Goal: Complete application form

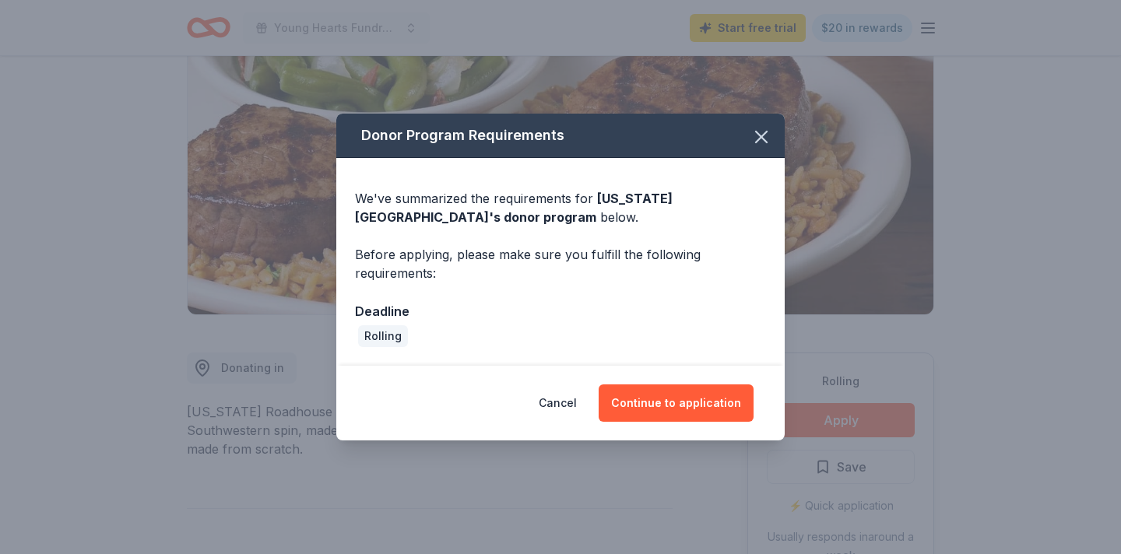
scroll to position [158, 0]
click at [637, 399] on button "Continue to application" at bounding box center [676, 403] width 155 height 37
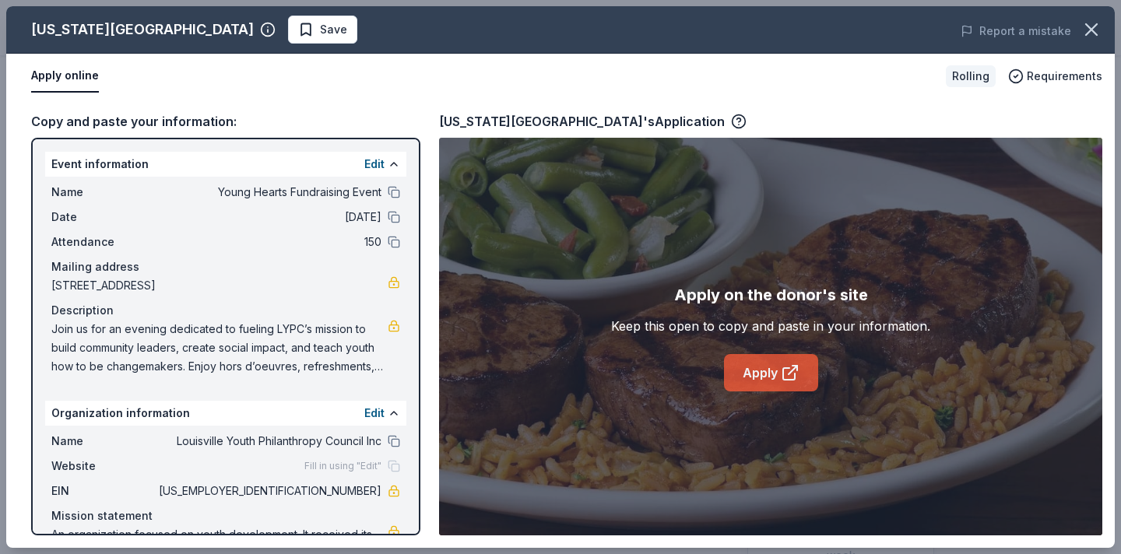
click at [740, 373] on link "Apply" at bounding box center [771, 372] width 94 height 37
click at [1096, 26] on icon "button" at bounding box center [1092, 30] width 22 height 22
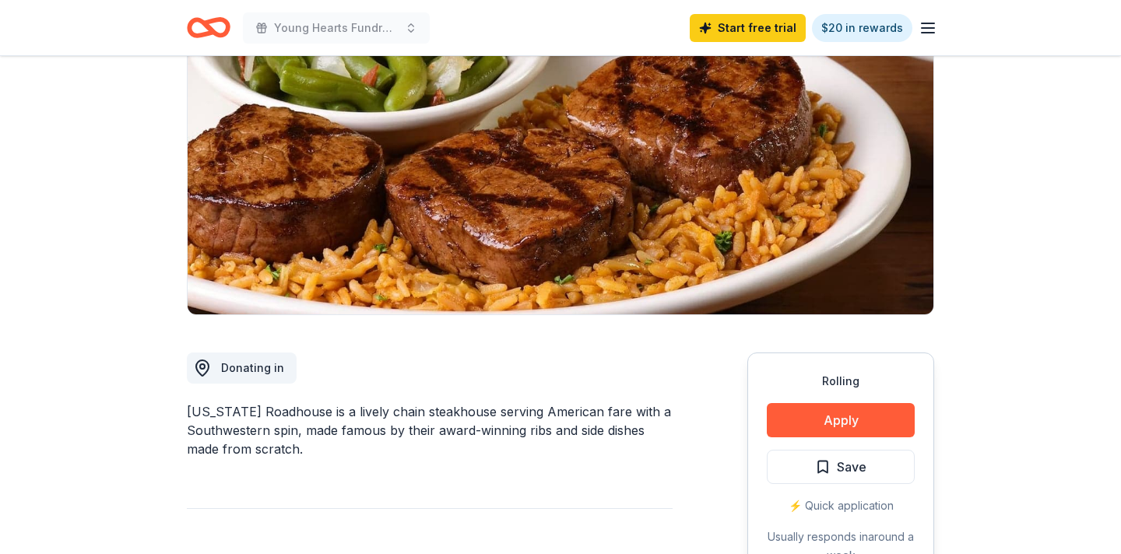
scroll to position [0, 0]
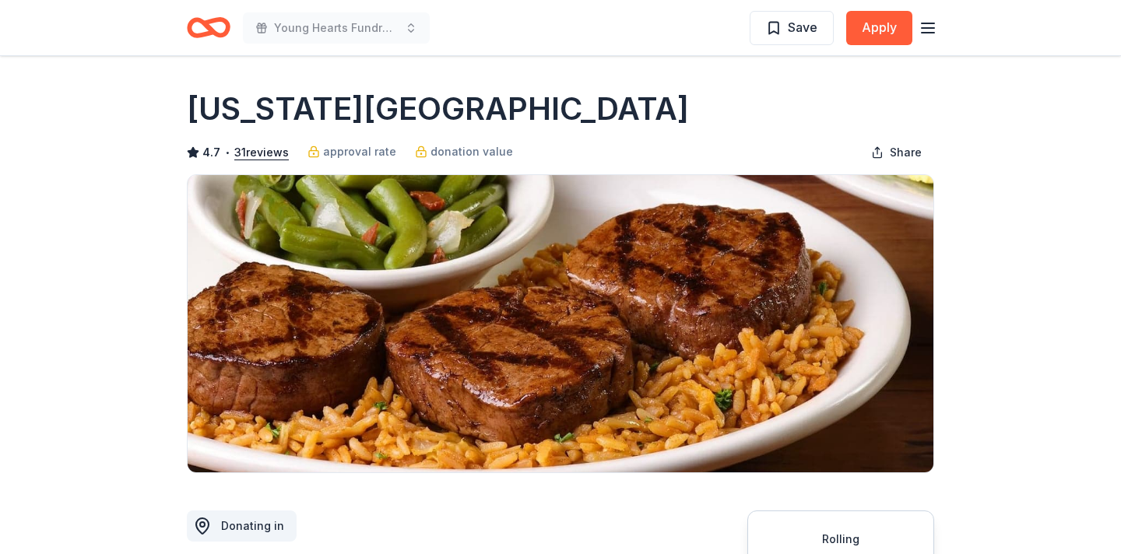
click at [189, 26] on icon "Home" at bounding box center [201, 27] width 24 height 16
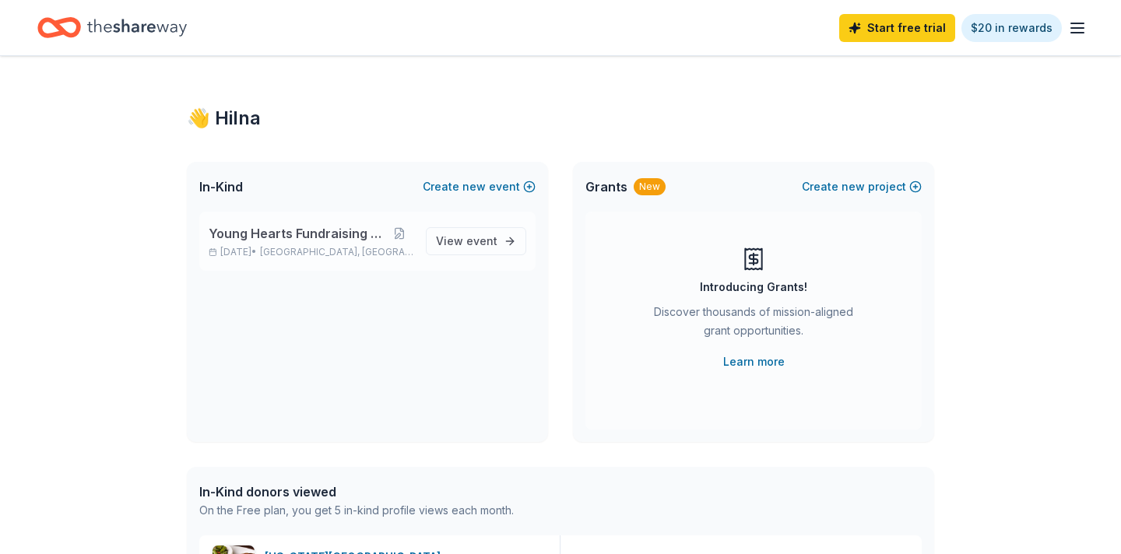
click at [324, 244] on div "Young Hearts Fundraising Event [DATE] • [GEOGRAPHIC_DATA], [GEOGRAPHIC_DATA]" at bounding box center [311, 241] width 205 height 34
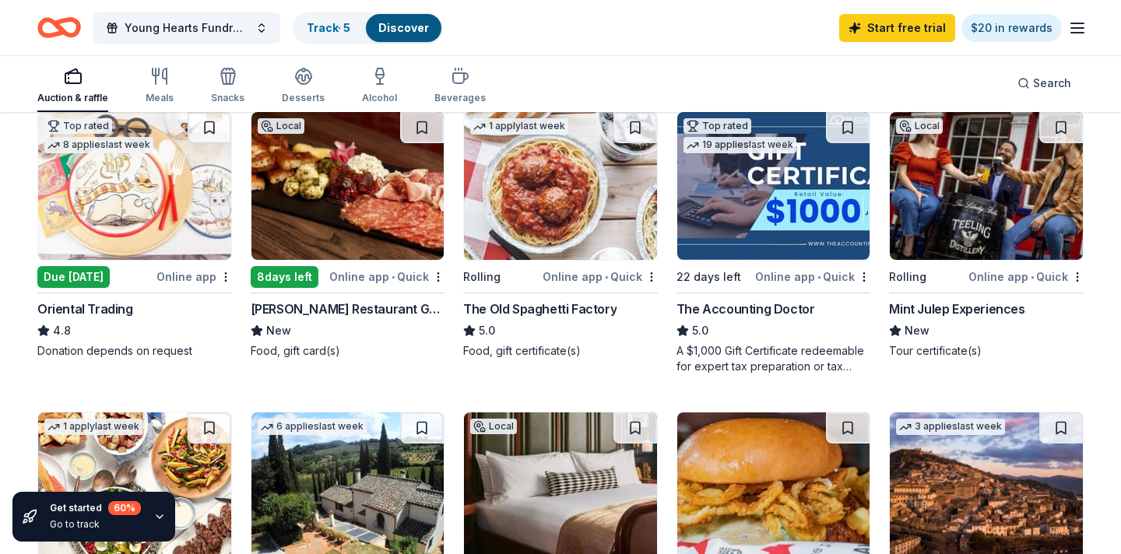
scroll to position [477, 0]
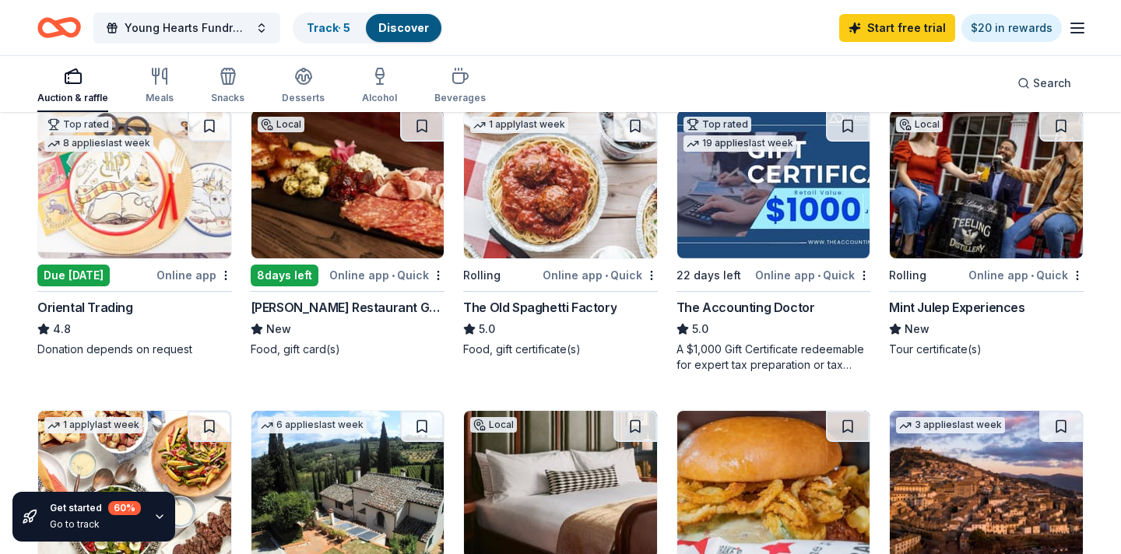
click at [367, 248] on img at bounding box center [347, 185] width 193 height 148
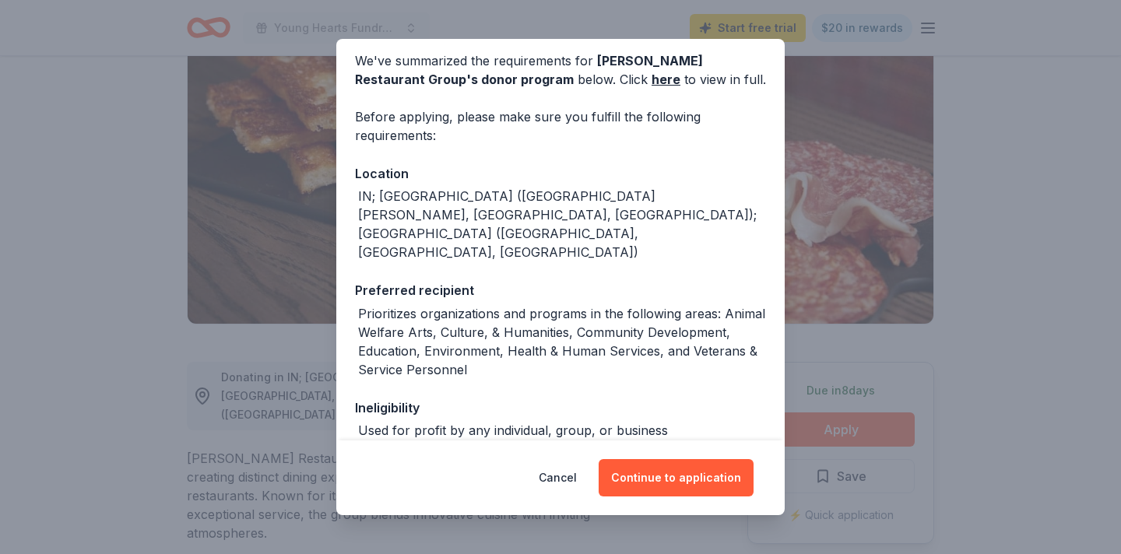
scroll to position [67, 0]
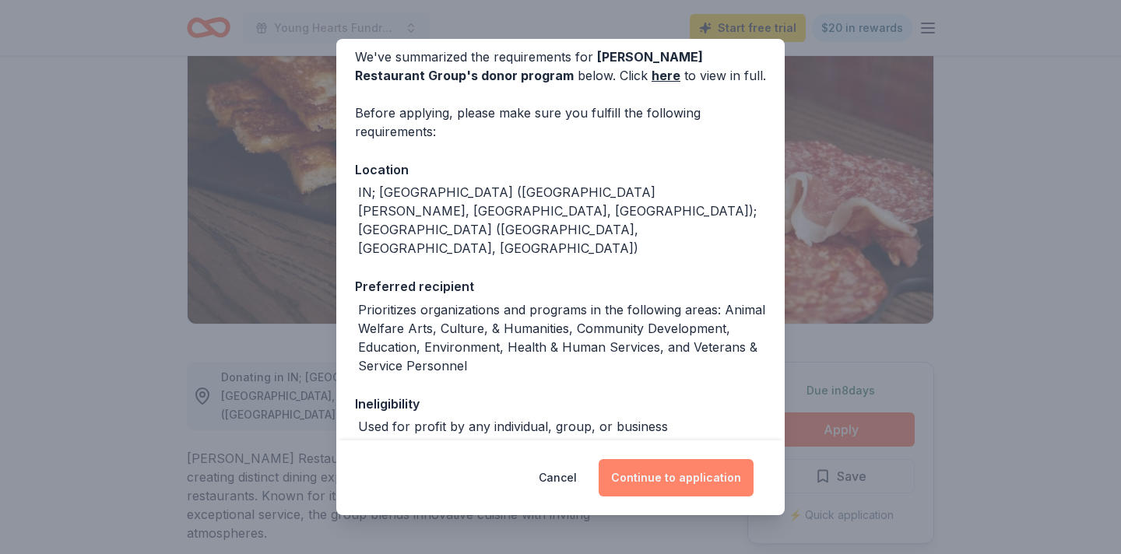
click at [689, 480] on button "Continue to application" at bounding box center [676, 477] width 155 height 37
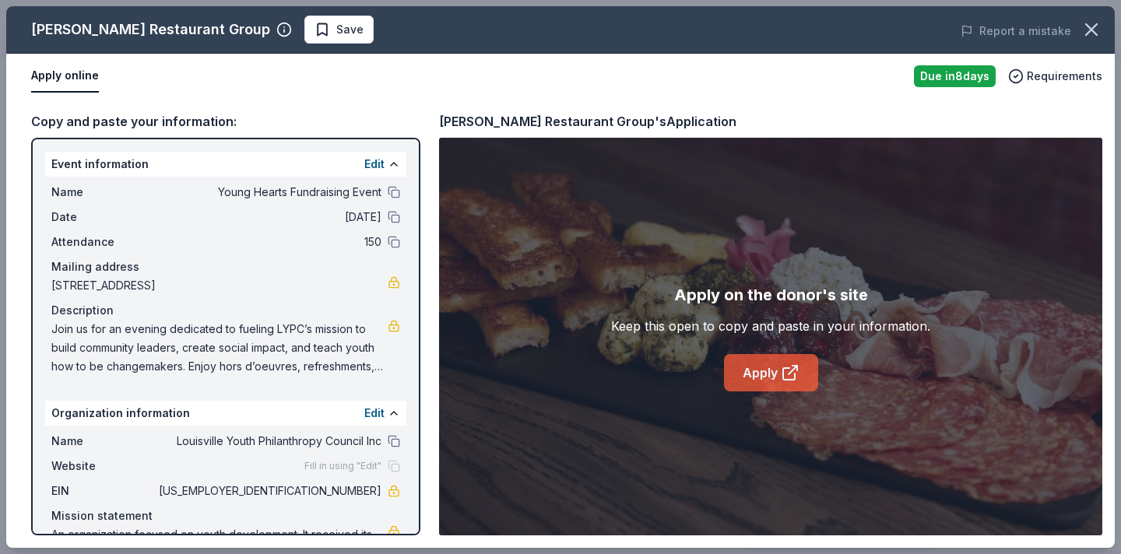
click at [758, 390] on link "Apply" at bounding box center [771, 372] width 94 height 37
